Goal: Transaction & Acquisition: Purchase product/service

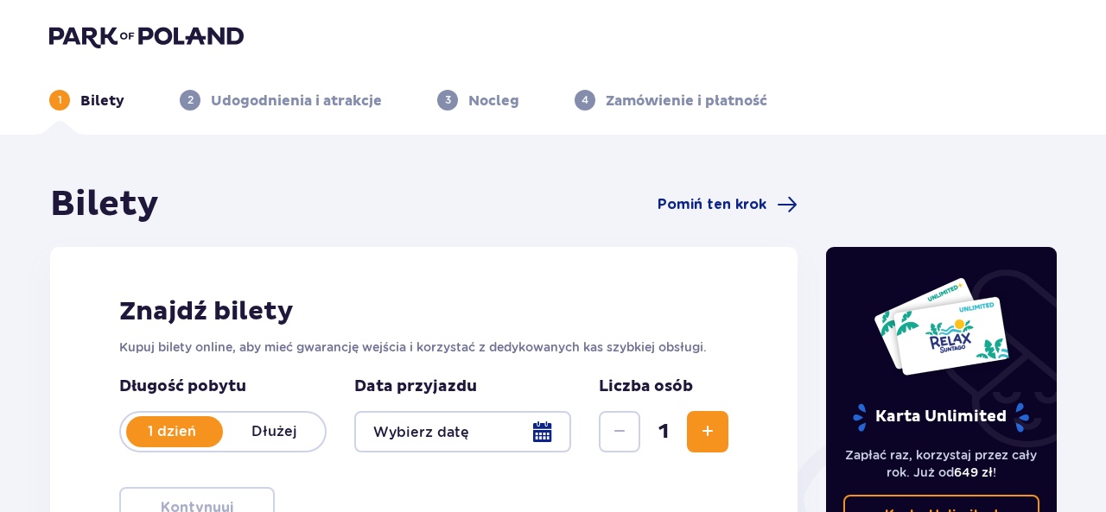
type input "[DATE] - [DATE]"
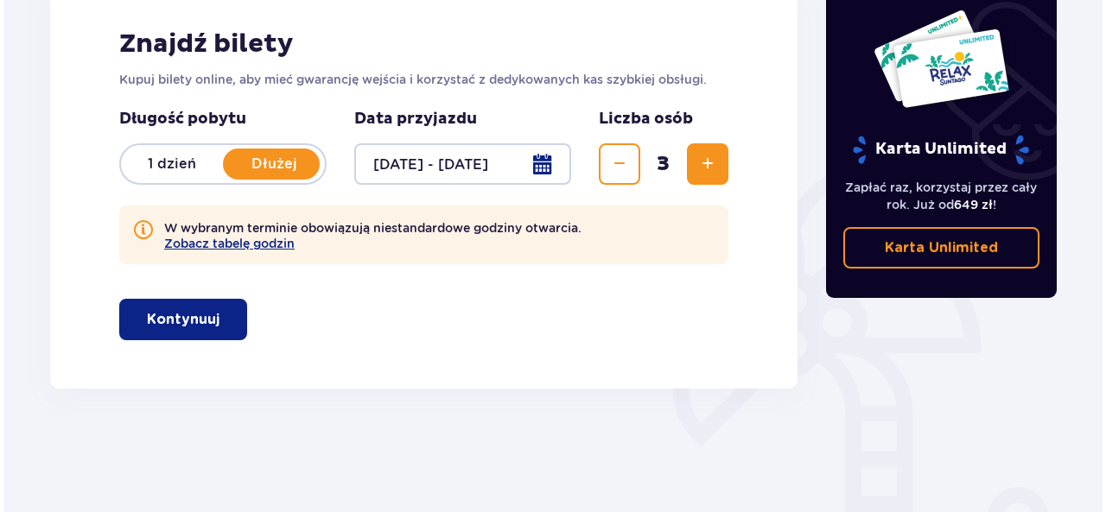
scroll to position [346, 0]
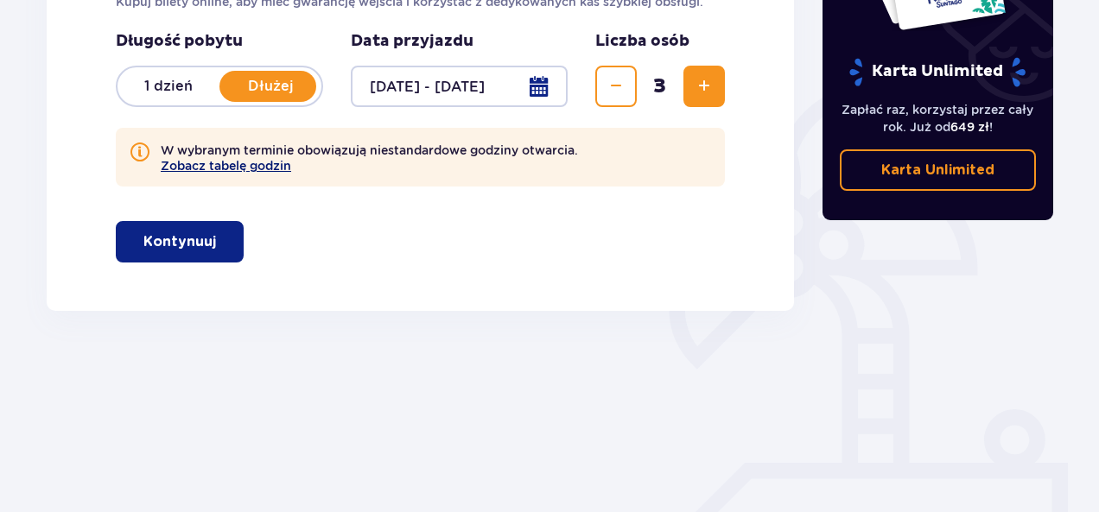
click at [251, 164] on button "Zobacz tabelę godzin" at bounding box center [226, 166] width 130 height 14
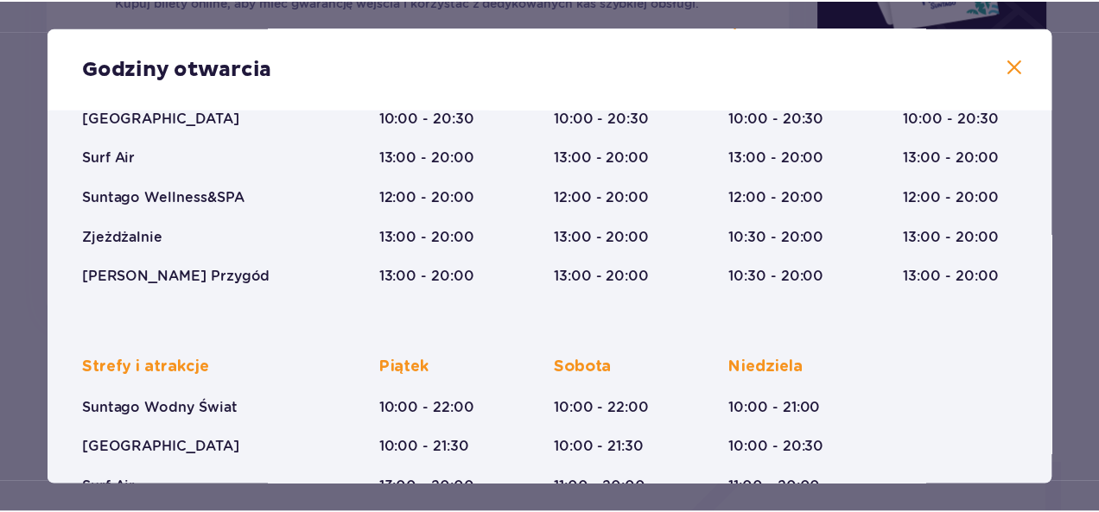
scroll to position [401, 0]
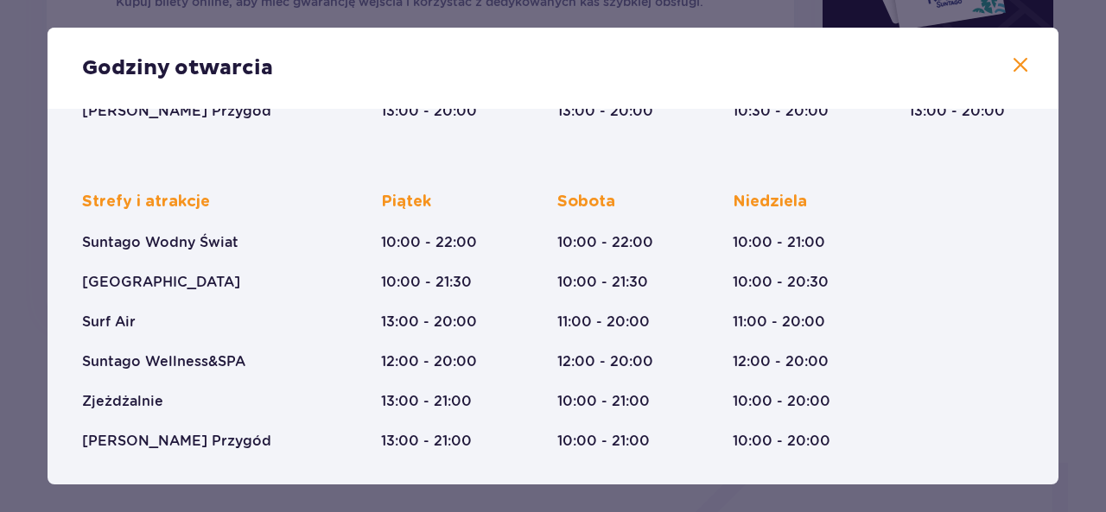
drag, startPoint x: 1009, startPoint y: 41, endPoint x: 995, endPoint y: 63, distance: 26.4
click at [1009, 41] on div "Godziny otwarcia" at bounding box center [553, 68] width 1011 height 81
click at [995, 63] on div "Godziny otwarcia" at bounding box center [553, 68] width 1011 height 81
click at [1010, 60] on span at bounding box center [1020, 65] width 21 height 21
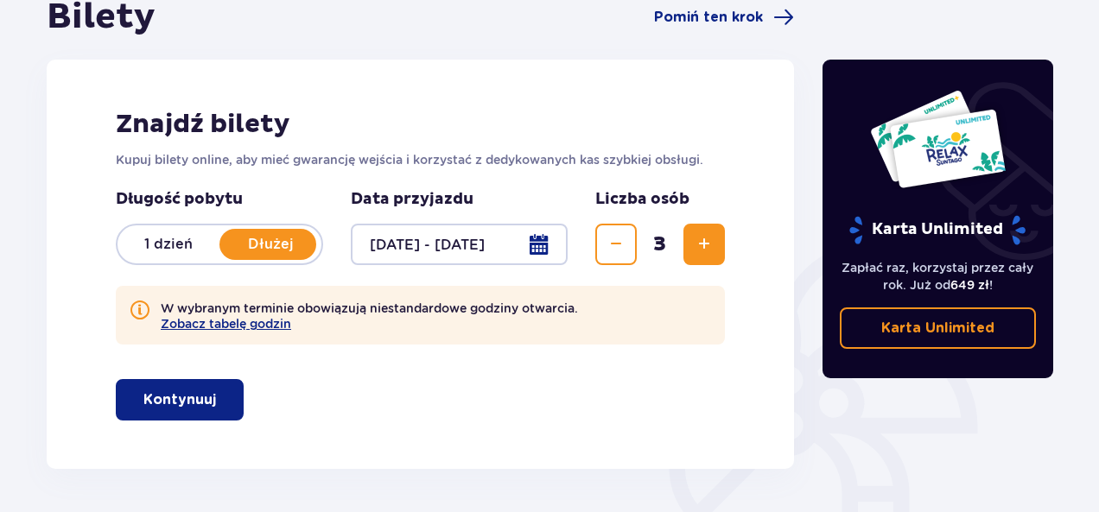
scroll to position [173, 0]
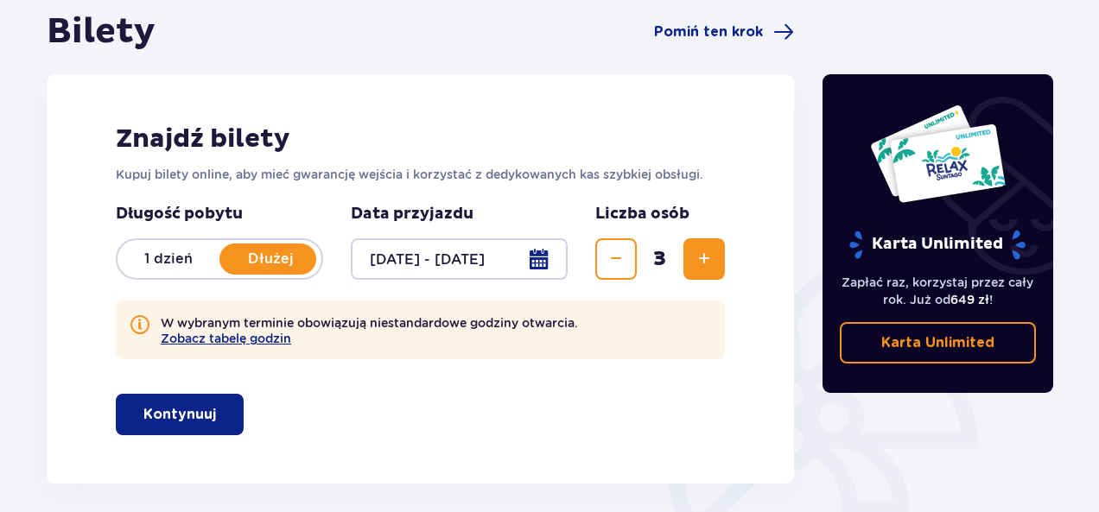
click at [203, 416] on button "Kontynuuj" at bounding box center [180, 414] width 128 height 41
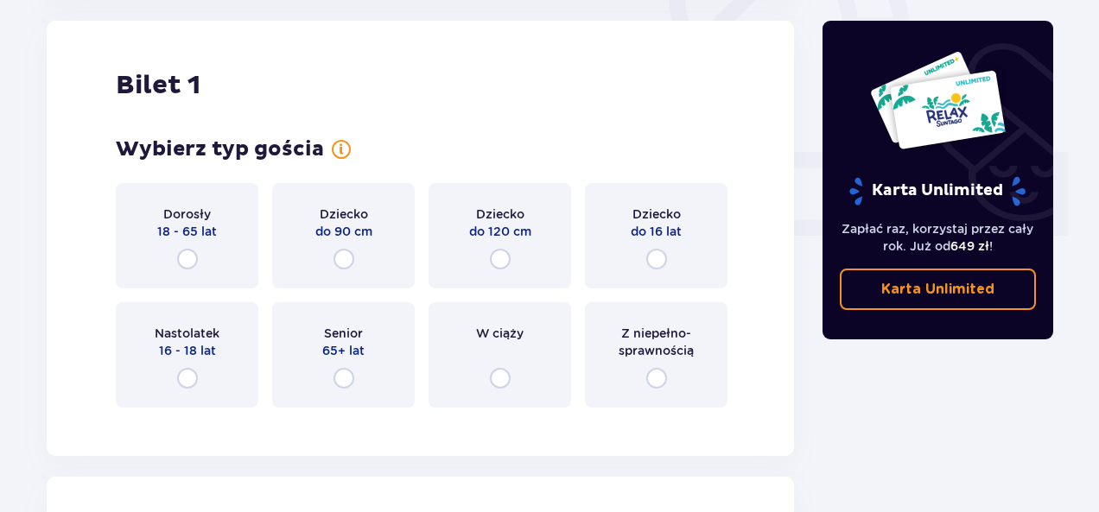
scroll to position [657, 0]
click at [188, 261] on input "radio" at bounding box center [187, 259] width 21 height 21
radio input "true"
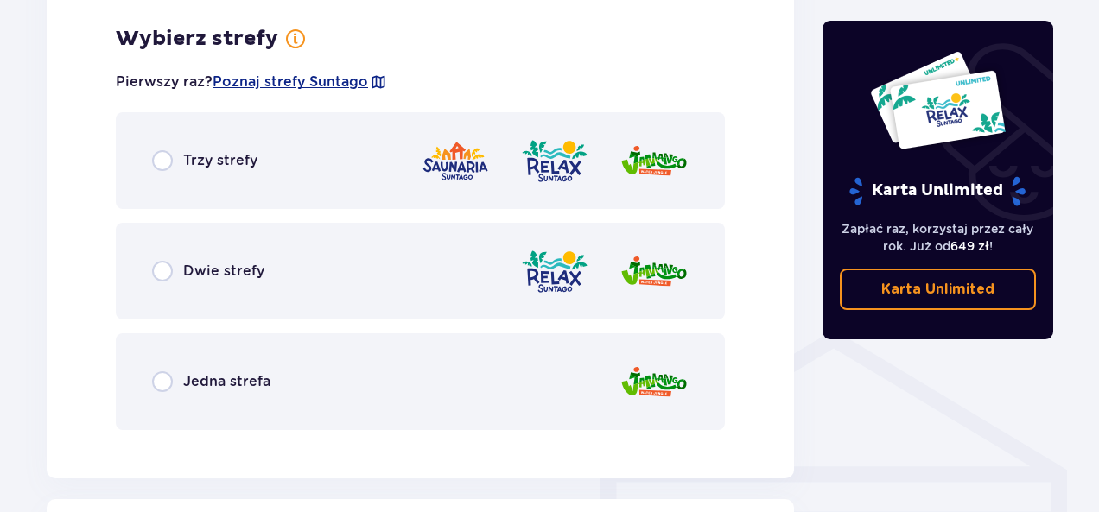
scroll to position [1078, 0]
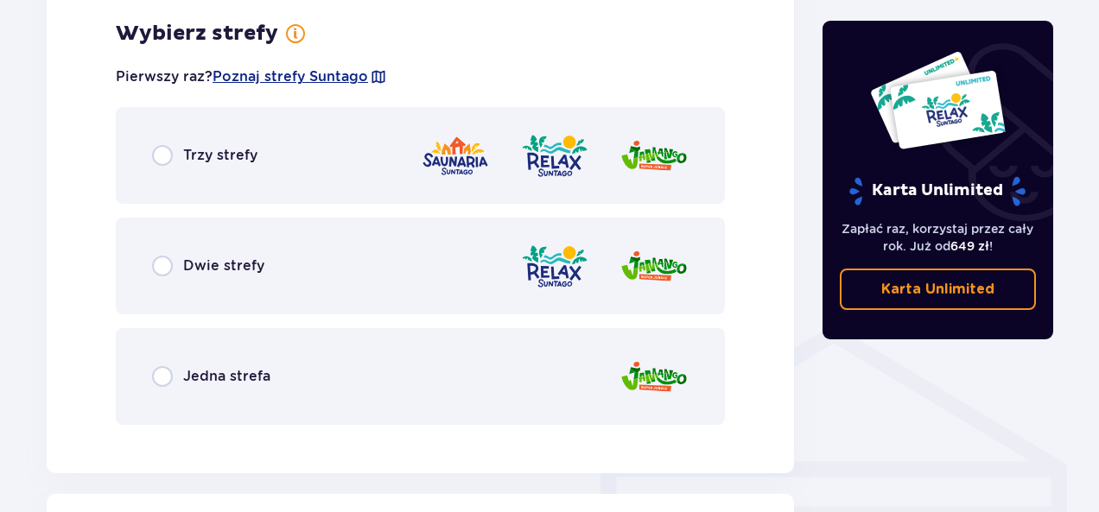
click at [161, 151] on input "radio" at bounding box center [162, 155] width 21 height 21
radio input "true"
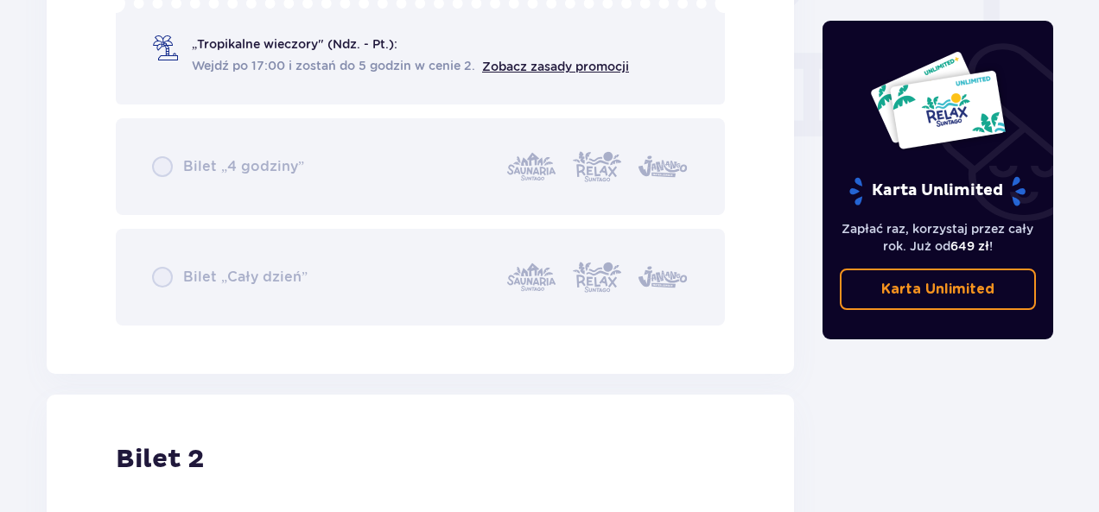
scroll to position [1431, 0]
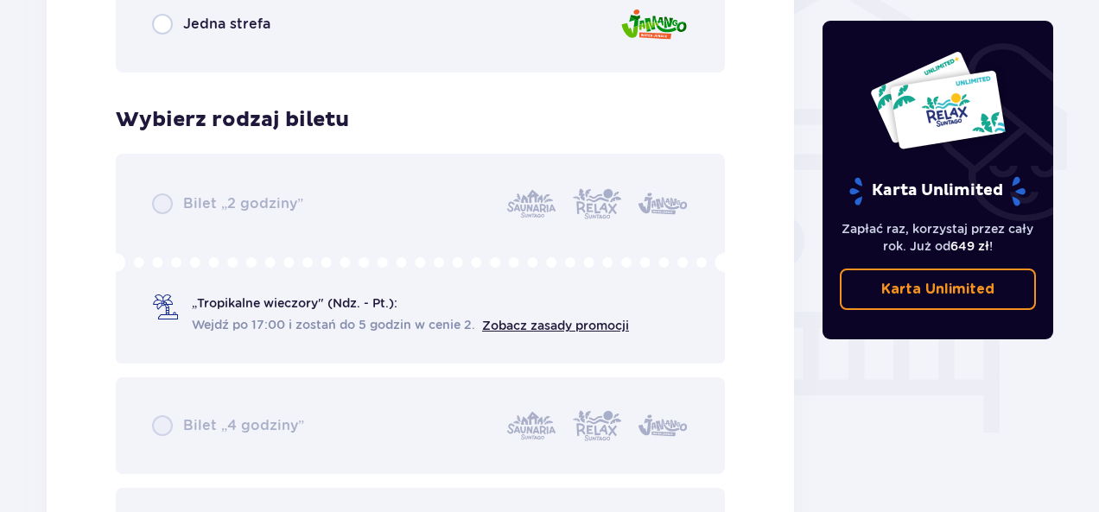
click at [157, 217] on div "Bilet „2 godziny” „Tropikalne wieczory" (Ndz. - Pt.): Wejdź po 17:00 i zostań d…" at bounding box center [420, 369] width 609 height 431
click at [162, 203] on div "Bilet „2 godziny” „Tropikalne wieczory" (Ndz. - Pt.): Wejdź po 17:00 i zostań d…" at bounding box center [420, 369] width 609 height 431
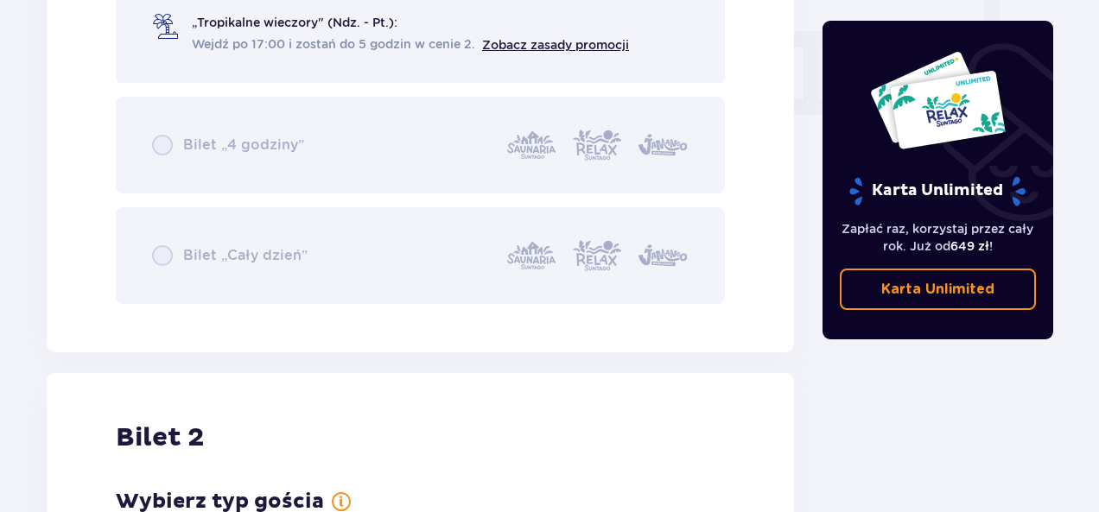
scroll to position [1603, 0]
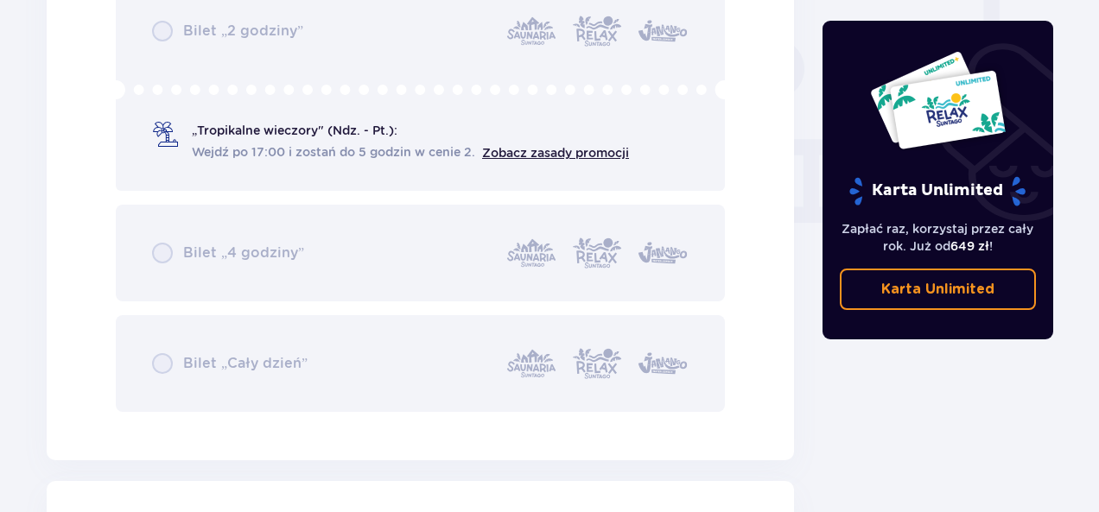
click at [174, 137] on div "Bilet „2 godziny” „Tropikalne wieczory" (Ndz. - Pt.): Wejdź po 17:00 i zostań d…" at bounding box center [420, 196] width 609 height 431
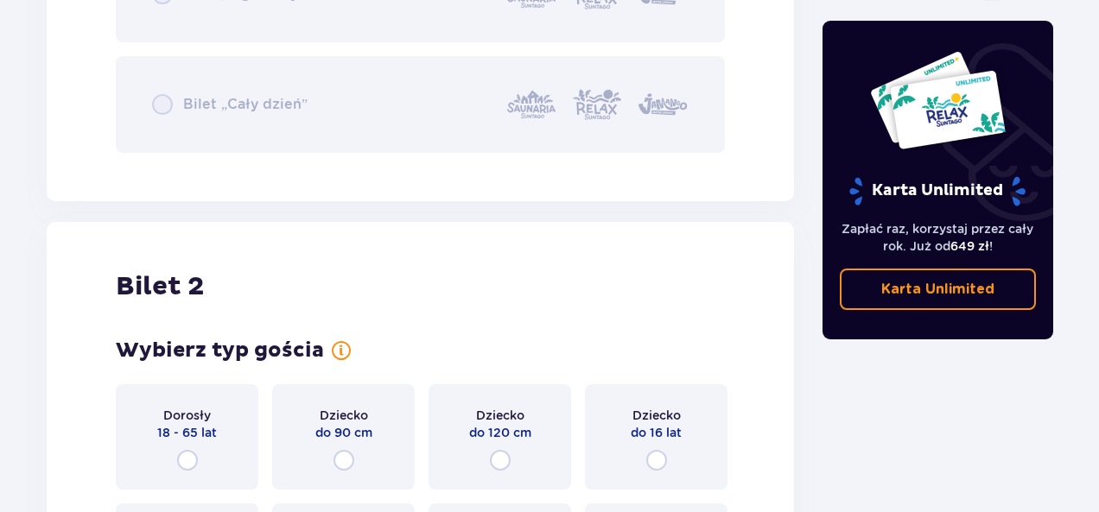
scroll to position [2035, 0]
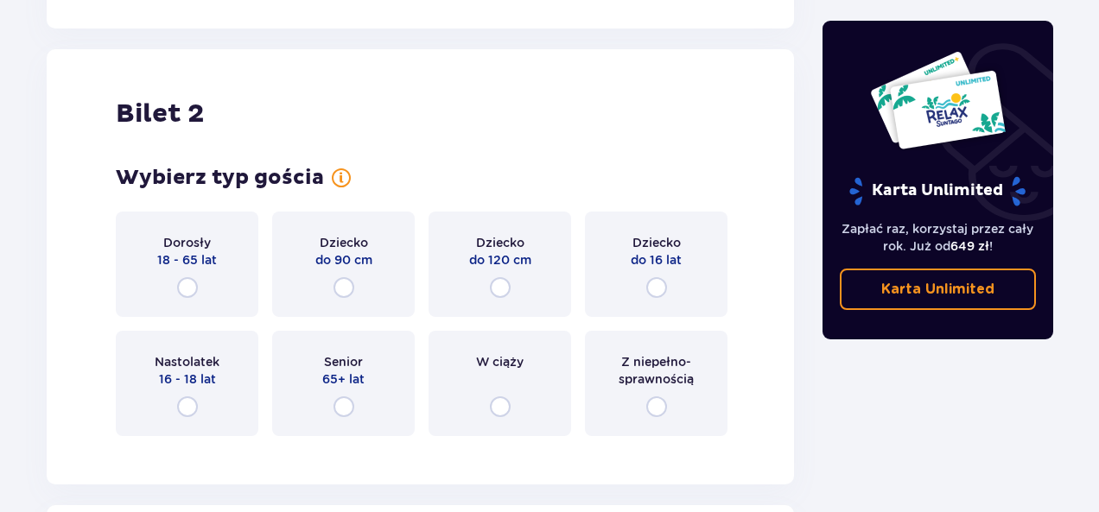
click at [193, 293] on input "radio" at bounding box center [187, 287] width 21 height 21
radio input "true"
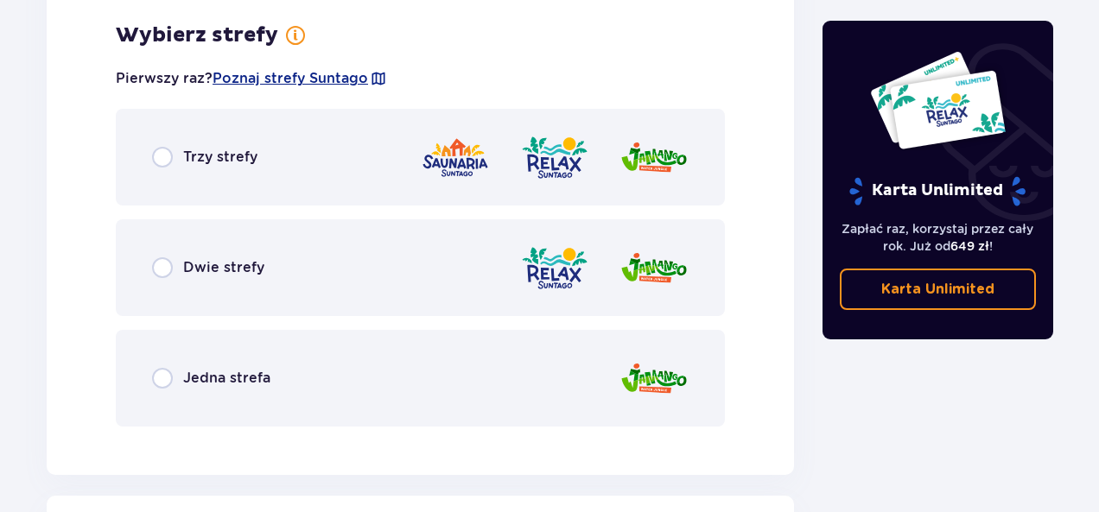
scroll to position [2486, 0]
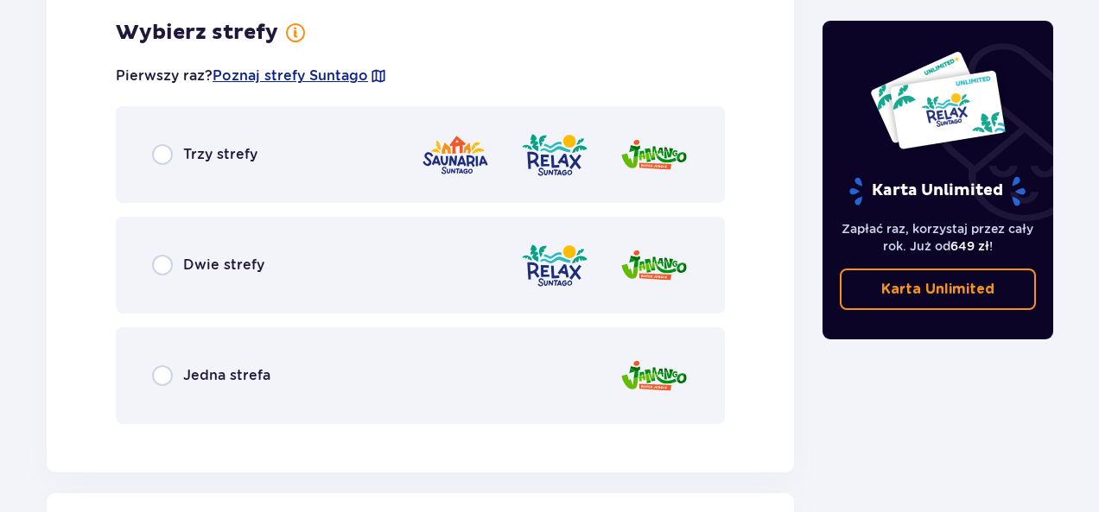
click at [163, 156] on input "radio" at bounding box center [162, 154] width 21 height 21
radio input "true"
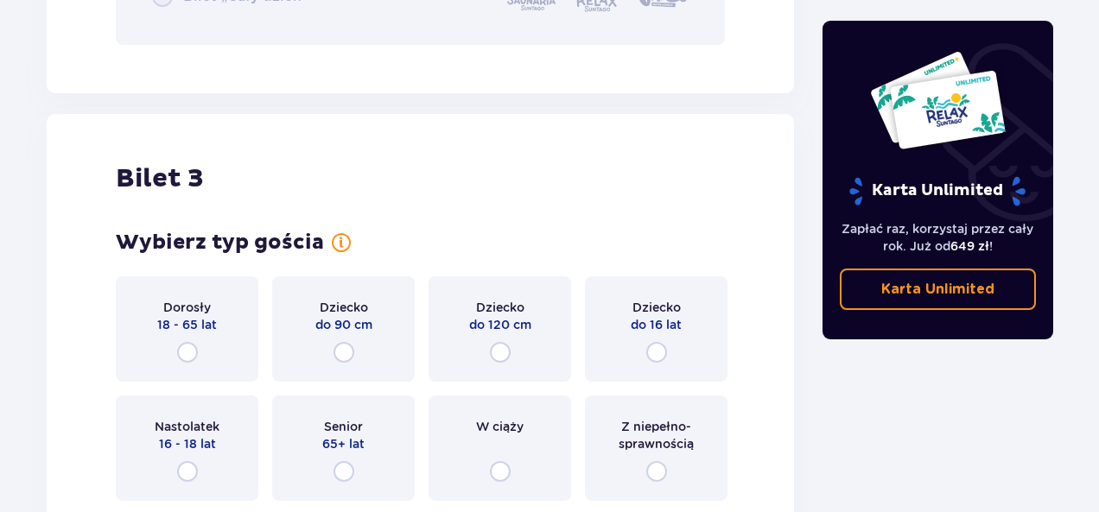
scroll to position [3444, 0]
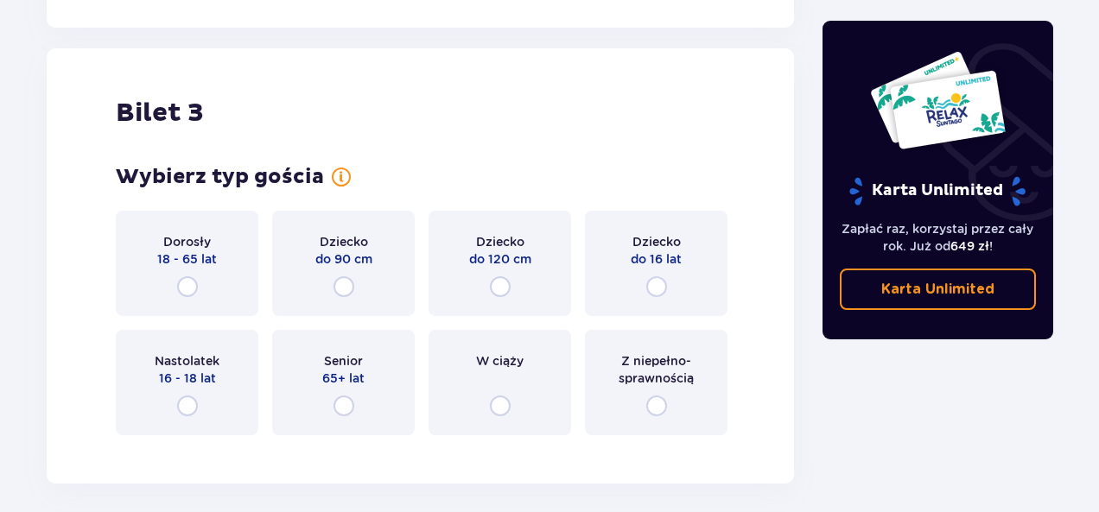
click at [496, 291] on input "radio" at bounding box center [500, 286] width 21 height 21
radio input "true"
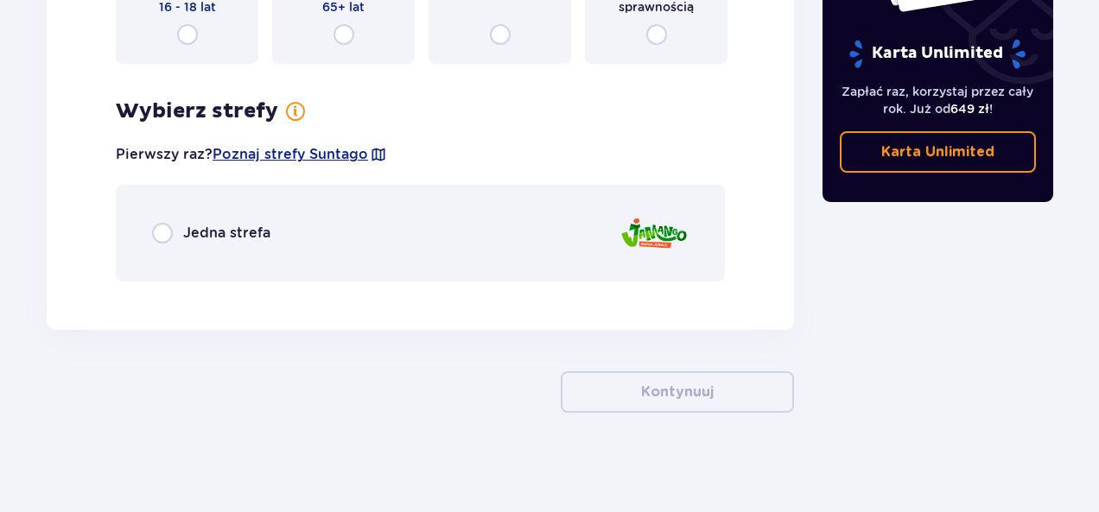
scroll to position [3819, 0]
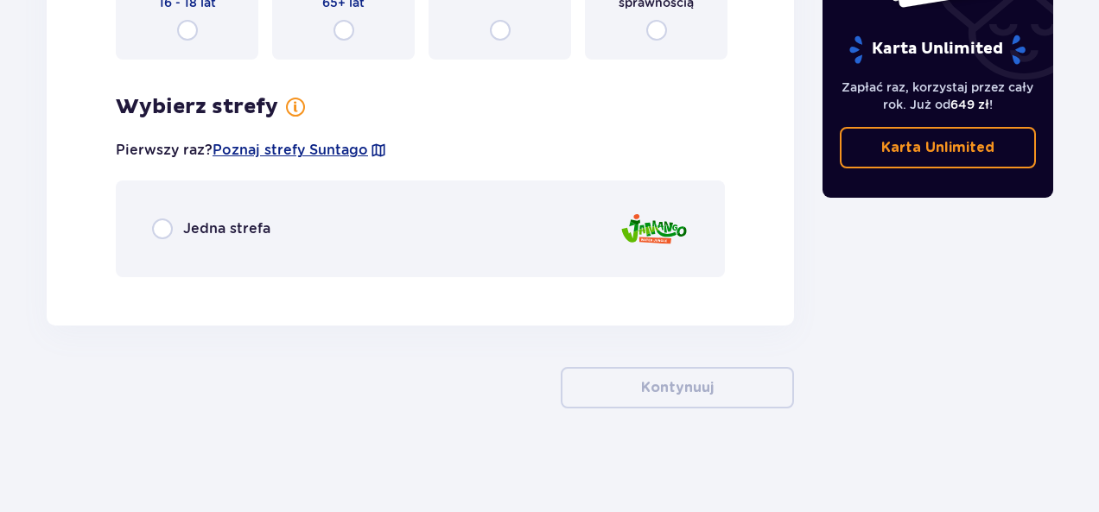
click at [149, 230] on div "Jedna strefa" at bounding box center [420, 229] width 609 height 97
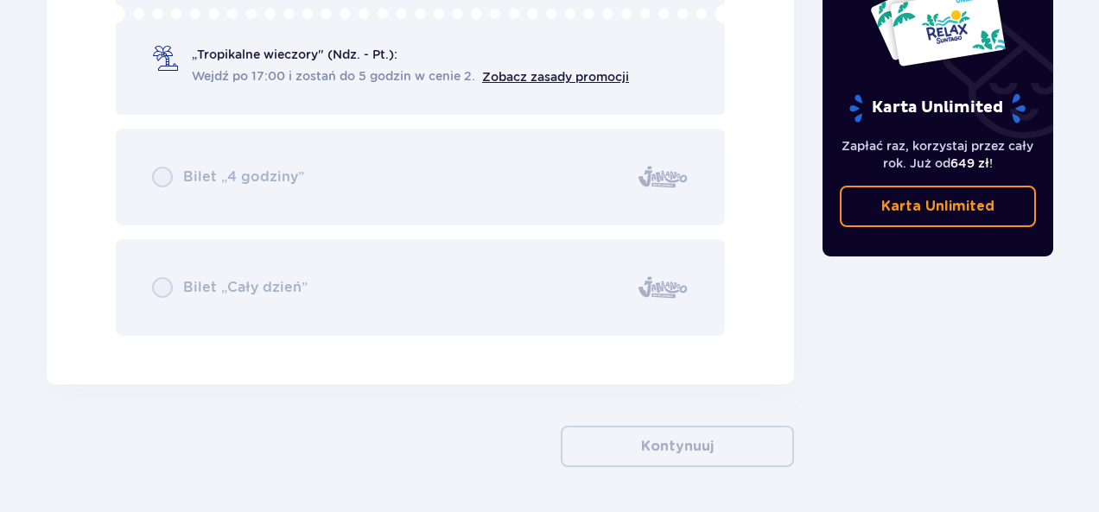
scroll to position [4245, 0]
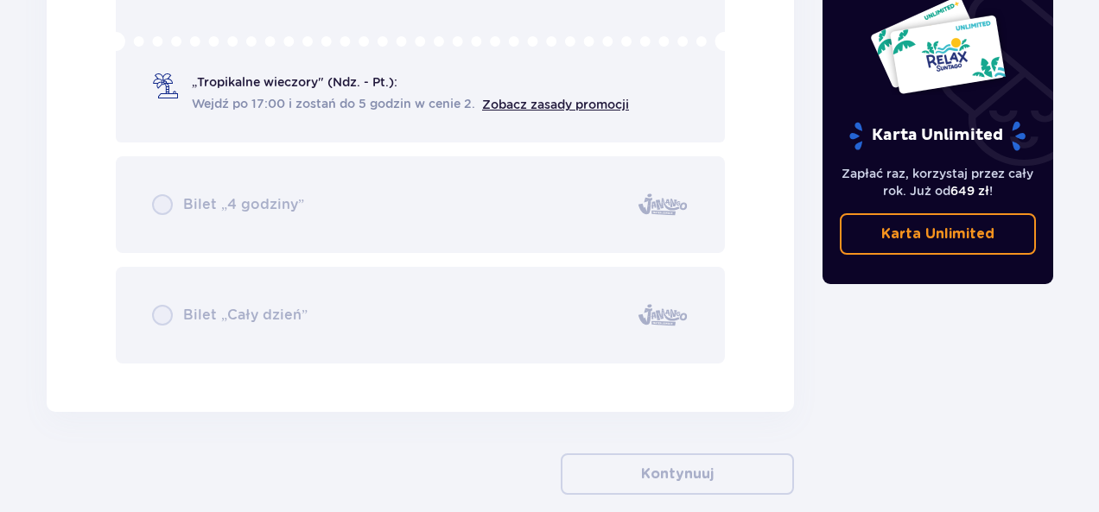
click at [312, 316] on div "Bilet „2 godziny” „Tropikalne wieczory" (Ndz. - Pt.): Wejdź po 17:00 i zostań d…" at bounding box center [420, 148] width 609 height 431
click at [157, 314] on div "Bilet „2 godziny” „Tropikalne wieczory" (Ndz. - Pt.): Wejdź po 17:00 i zostań d…" at bounding box center [420, 148] width 609 height 431
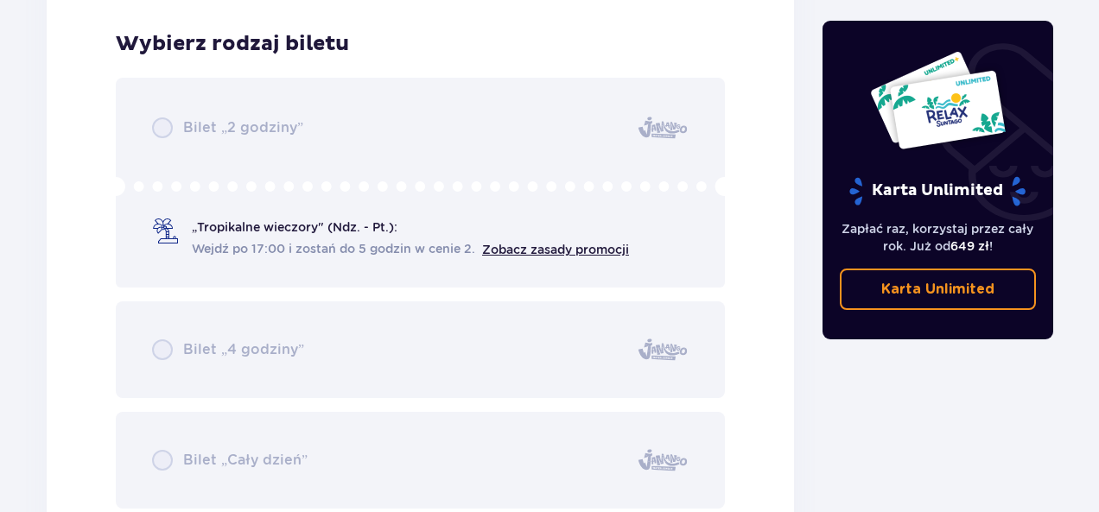
scroll to position [3986, 0]
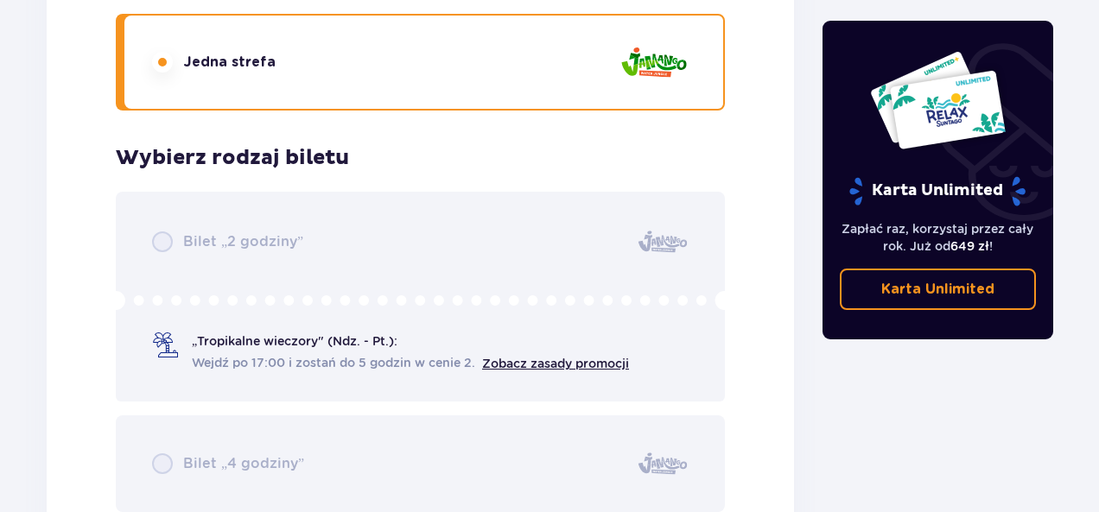
click at [213, 315] on div "Bilet „2 godziny” „Tropikalne wieczory" (Ndz. - Pt.): Wejdź po 17:00 i zostań d…" at bounding box center [420, 407] width 609 height 431
click at [170, 345] on div "Bilet „2 godziny” „Tropikalne wieczory" (Ndz. - Pt.): Wejdź po 17:00 i zostań d…" at bounding box center [420, 407] width 609 height 431
drag, startPoint x: 208, startPoint y: 241, endPoint x: 194, endPoint y: 240, distance: 13.9
click at [207, 241] on div "Bilet „2 godziny” „Tropikalne wieczory" (Ndz. - Pt.): Wejdź po 17:00 i zostań d…" at bounding box center [420, 407] width 609 height 431
click at [149, 222] on div "Bilet „2 godziny” „Tropikalne wieczory" (Ndz. - Pt.): Wejdź po 17:00 i zostań d…" at bounding box center [420, 407] width 609 height 431
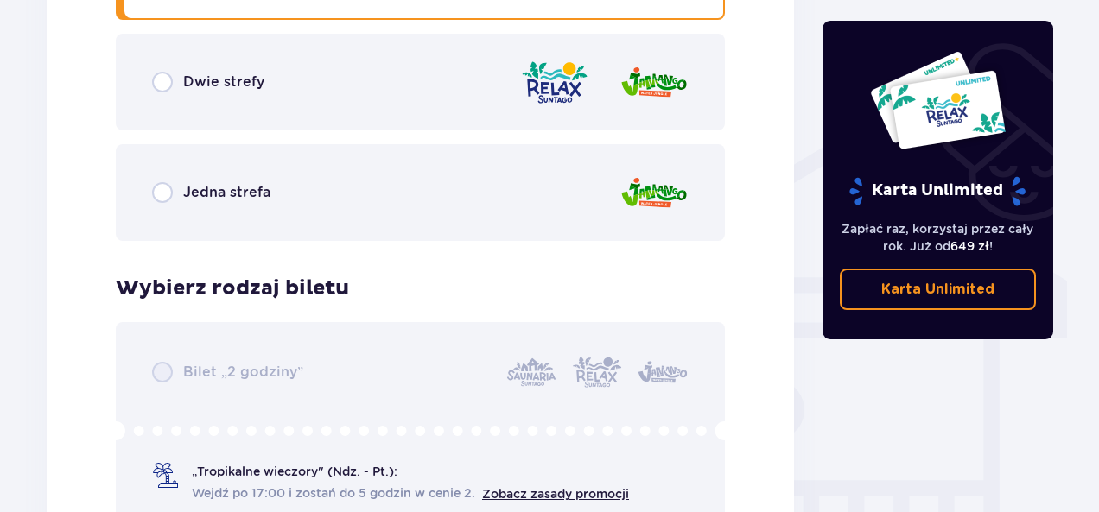
scroll to position [1394, 0]
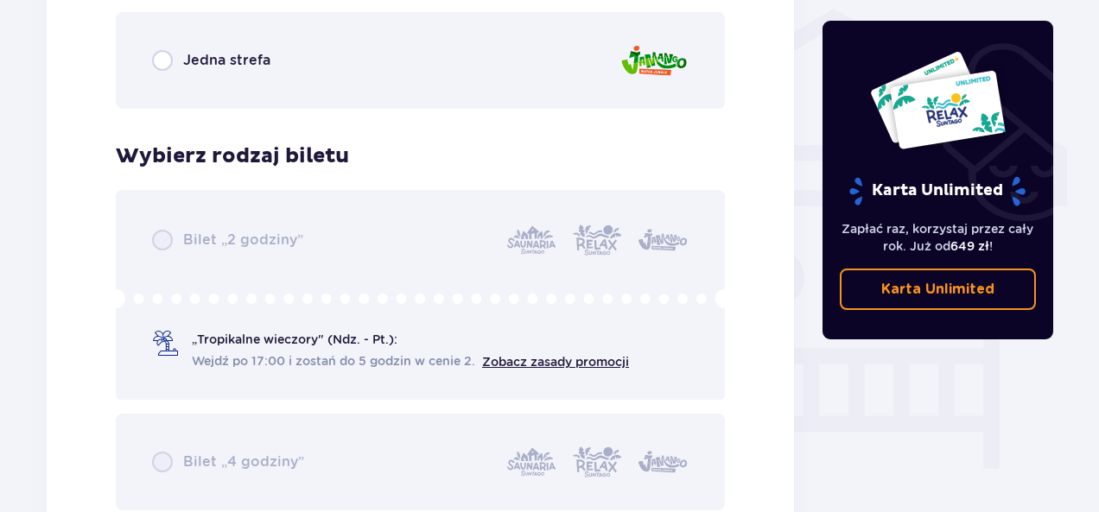
click at [181, 236] on div "Bilet „2 godziny” „Tropikalne wieczory" (Ndz. - Pt.): Wejdź po 17:00 i zostań d…" at bounding box center [420, 405] width 609 height 431
click at [174, 257] on div "Bilet „2 godziny” „Tropikalne wieczory" (Ndz. - Pt.): Wejdź po 17:00 i zostań d…" at bounding box center [420, 405] width 609 height 431
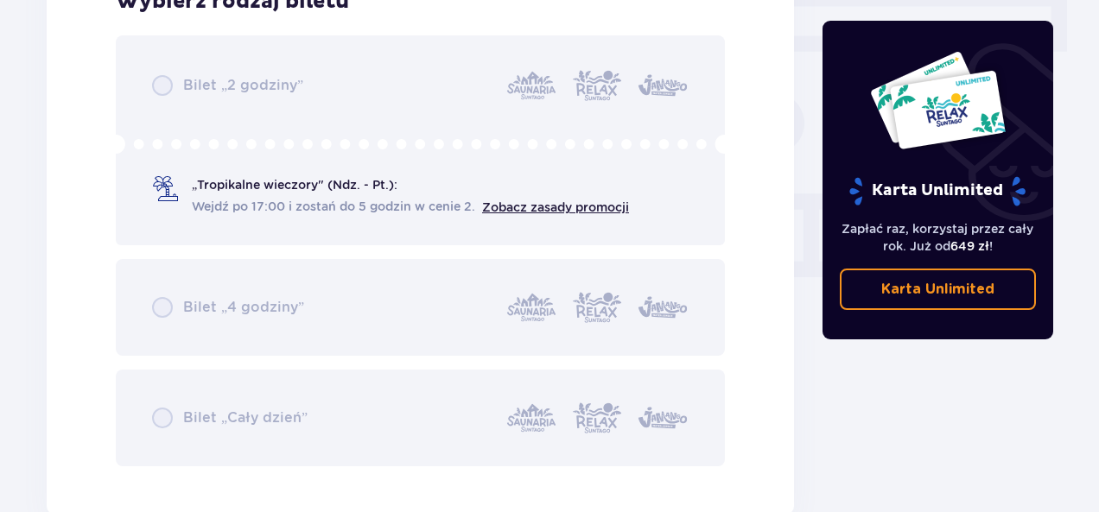
scroll to position [1654, 0]
